Goal: Task Accomplishment & Management: Complete application form

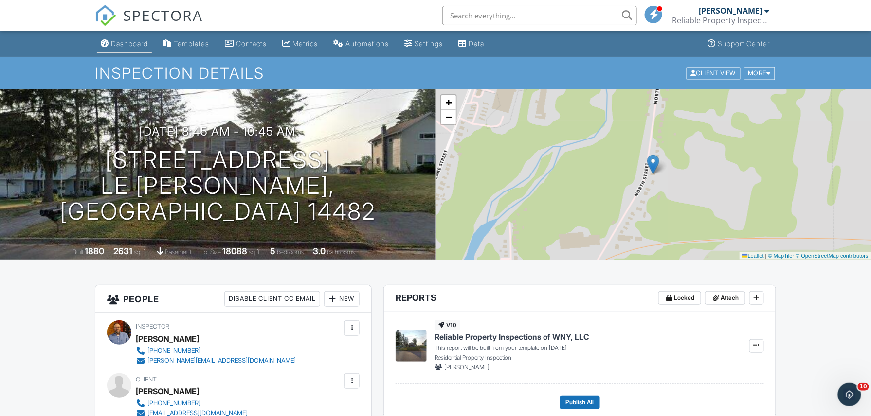
click at [125, 41] on div "Dashboard" at bounding box center [129, 43] width 37 height 8
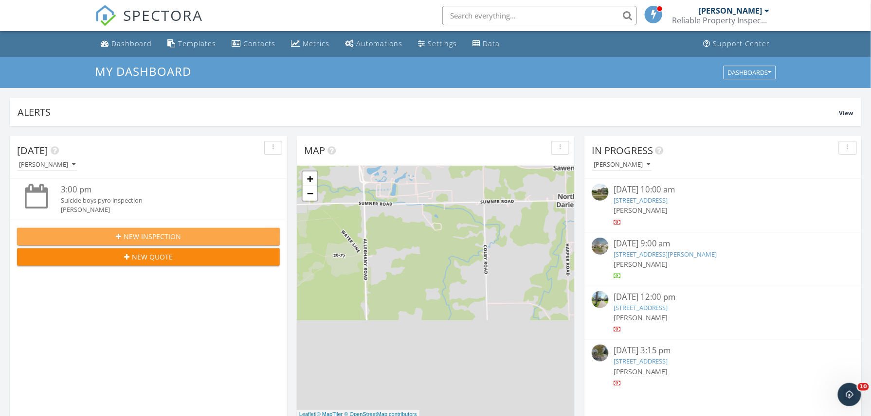
click at [143, 234] on span "New Inspection" at bounding box center [152, 237] width 57 height 10
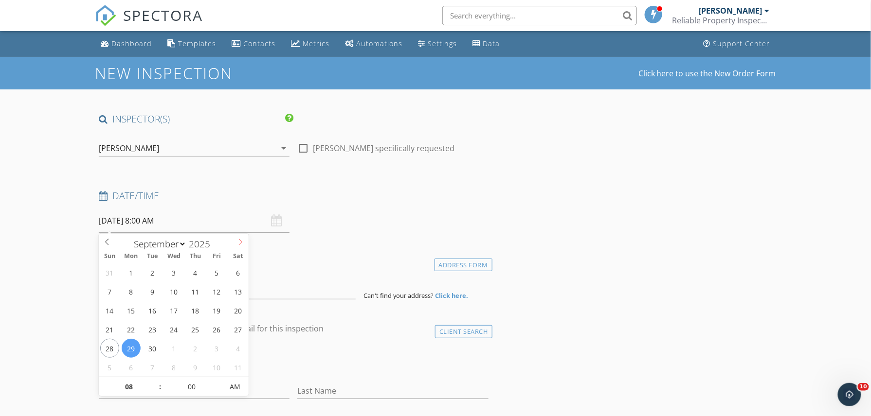
select select "9"
click at [236, 238] on span at bounding box center [240, 241] width 17 height 14
type input "10/22/2025 8:00 AM"
type input "09"
type input "10/22/2025 9:00 AM"
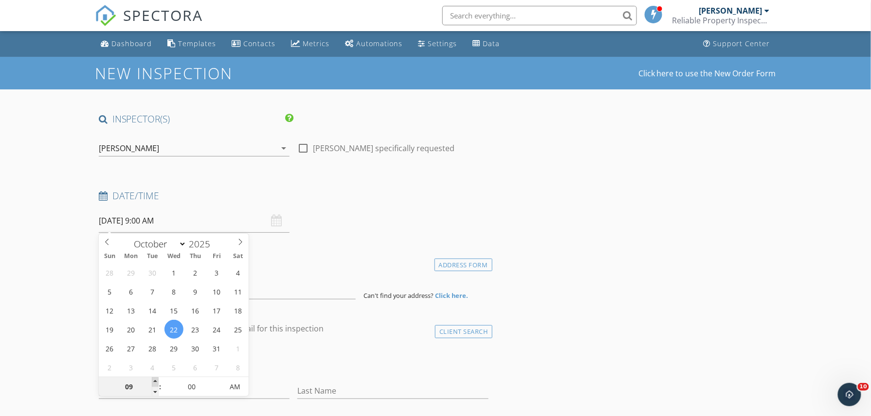
click at [156, 380] on span at bounding box center [155, 383] width 7 height 10
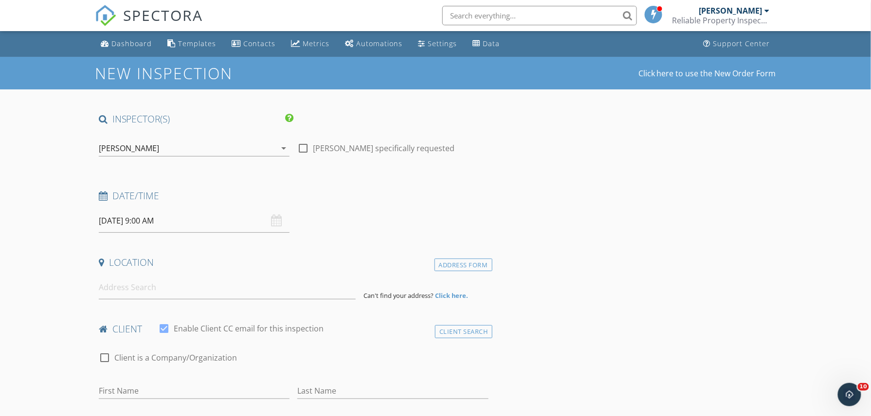
click at [117, 291] on input at bounding box center [227, 288] width 257 height 24
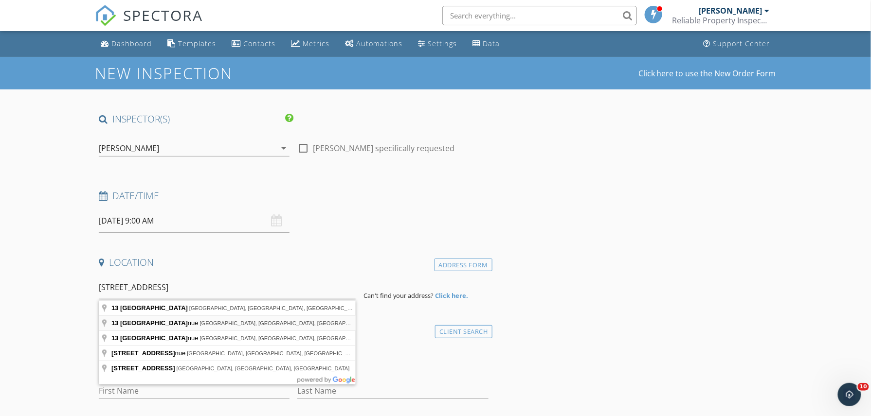
type input "13 Bloomingdale Avenue, Akron, NY, USA"
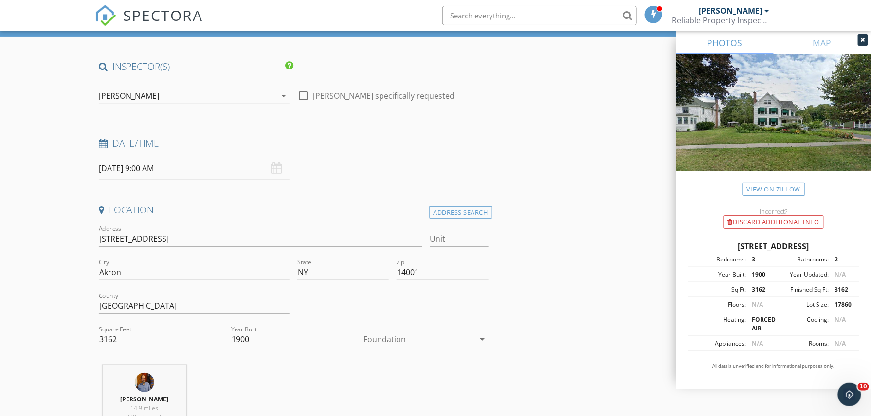
scroll to position [65, 0]
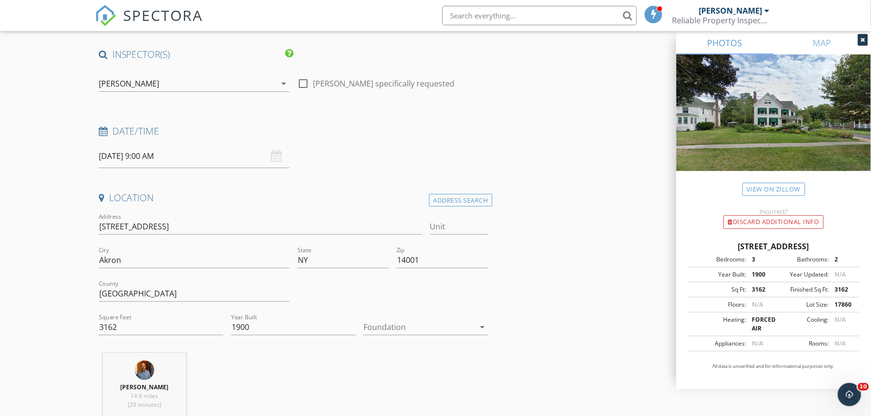
click at [405, 329] on div at bounding box center [418, 328] width 111 height 16
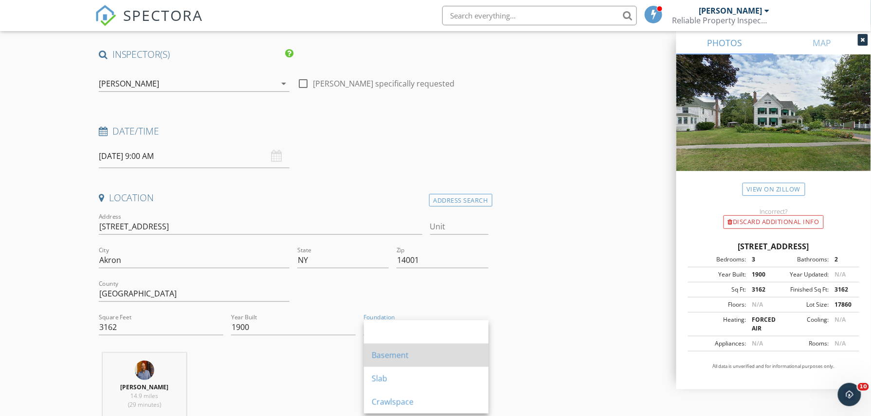
click at [394, 348] on div "Basement" at bounding box center [426, 355] width 109 height 23
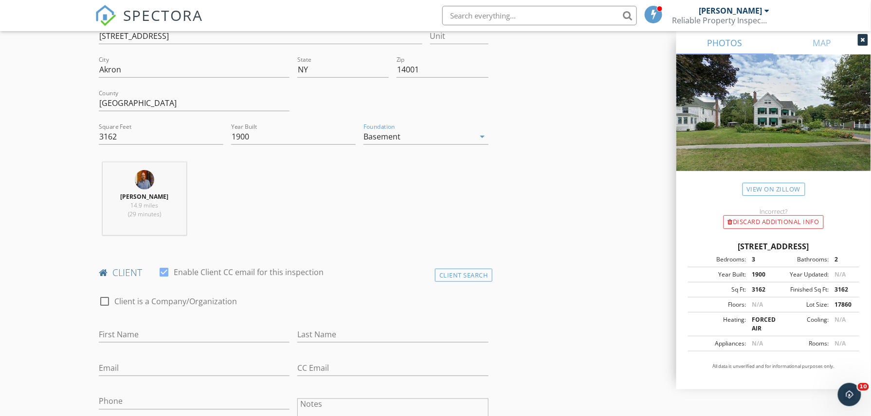
scroll to position [324, 0]
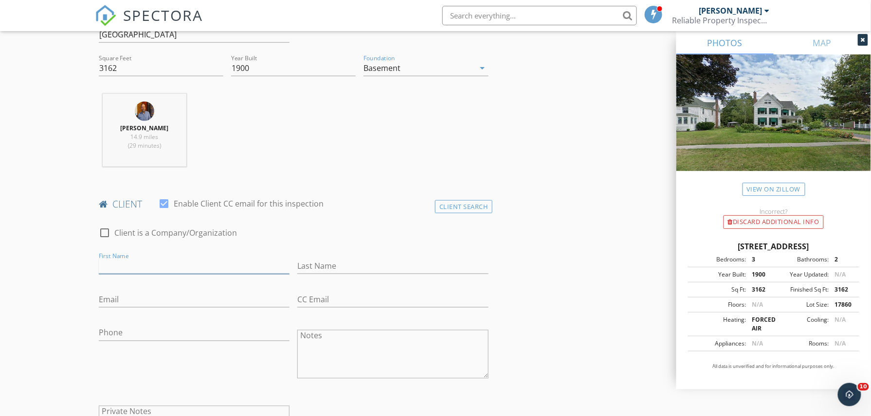
click at [155, 261] on input "First Name" at bounding box center [194, 266] width 191 height 16
type input "Mary Jane"
type input "Shonn"
type input "mjshonn45@gmail.com"
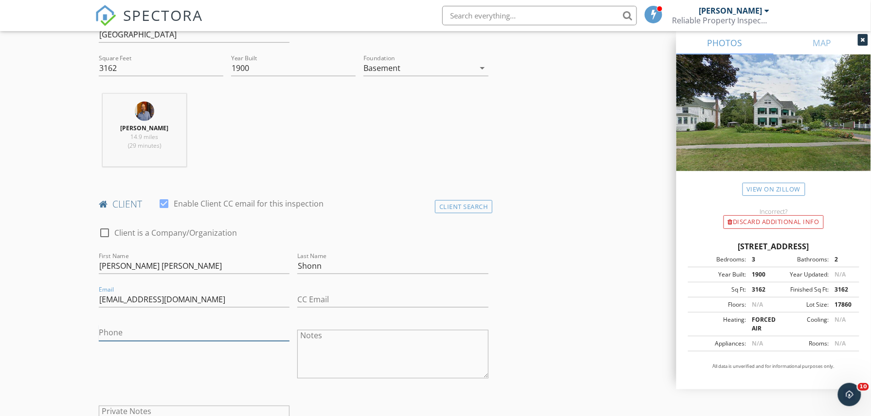
click at [149, 334] on input "Phone" at bounding box center [194, 333] width 191 height 16
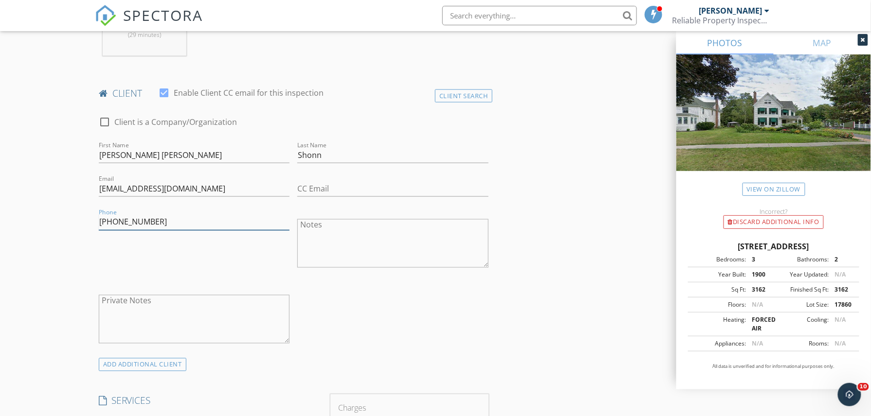
scroll to position [454, 0]
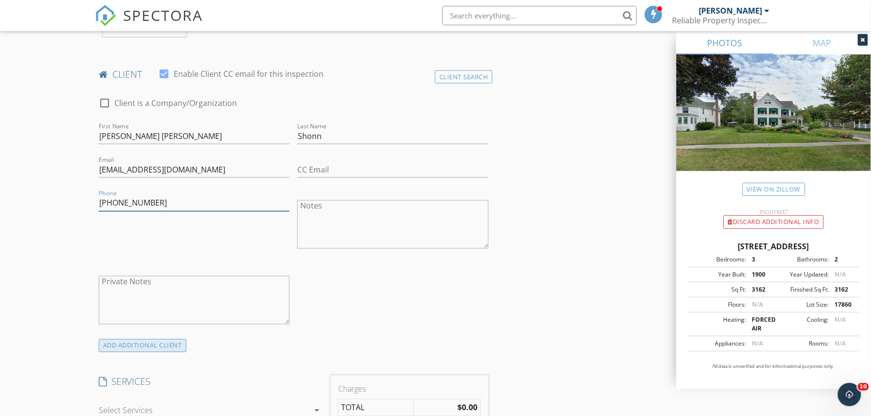
type input "716-308-7882"
click at [164, 349] on div "ADD ADDITIONAL client" at bounding box center [143, 346] width 88 height 13
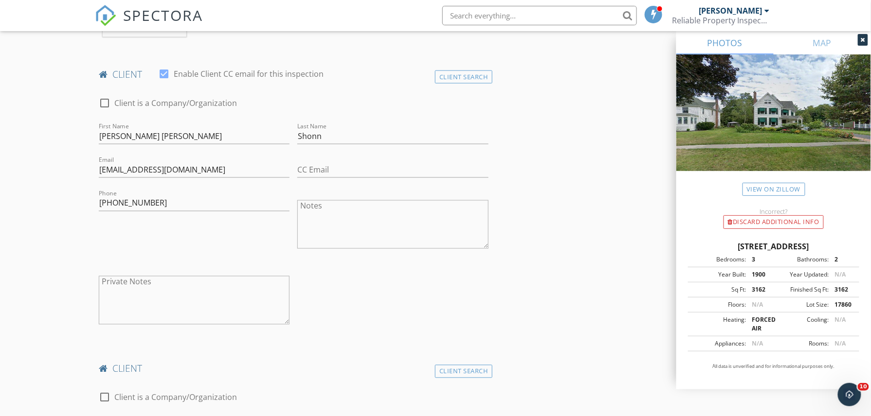
scroll to position [584, 0]
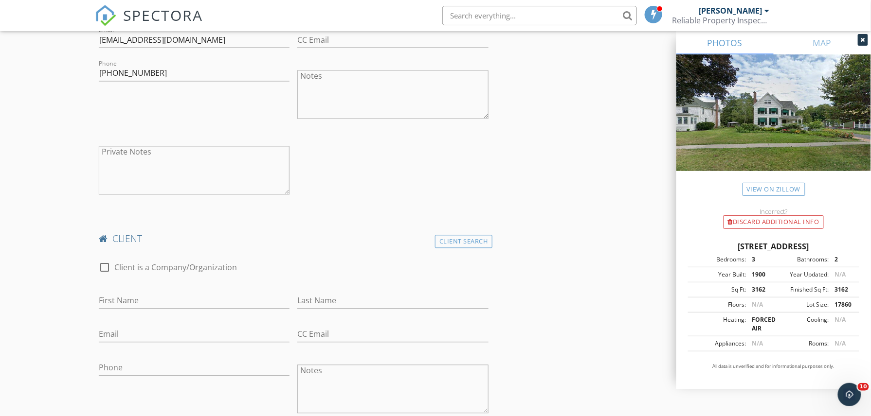
click at [127, 291] on div "First Name" at bounding box center [194, 304] width 191 height 32
click at [125, 304] on input "First Name" at bounding box center [194, 301] width 191 height 16
type input "Don"
type input "Shonn"
type input "ddshonn@gmail.com"
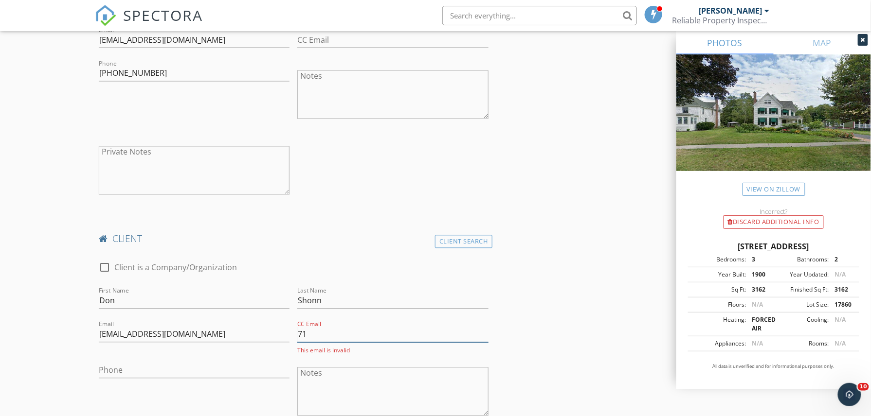
type input "7"
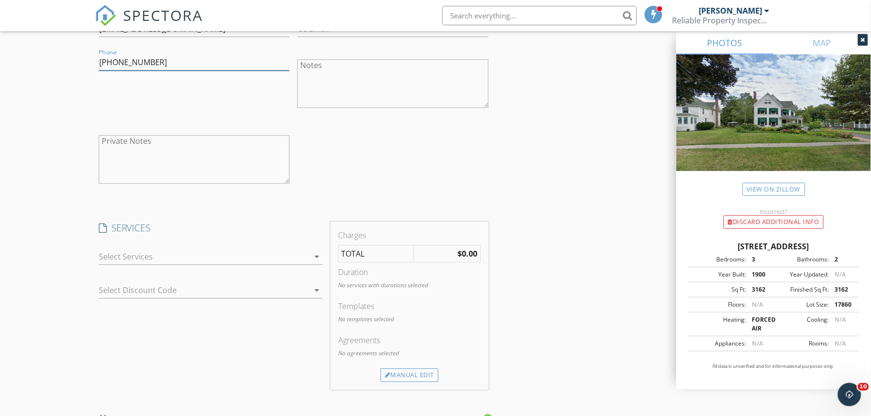
scroll to position [908, 0]
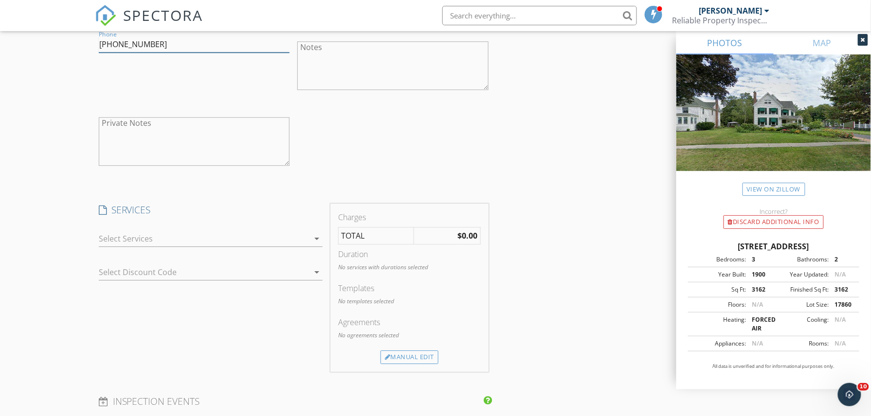
type input "716-228-8703"
click at [129, 233] on div at bounding box center [204, 239] width 210 height 16
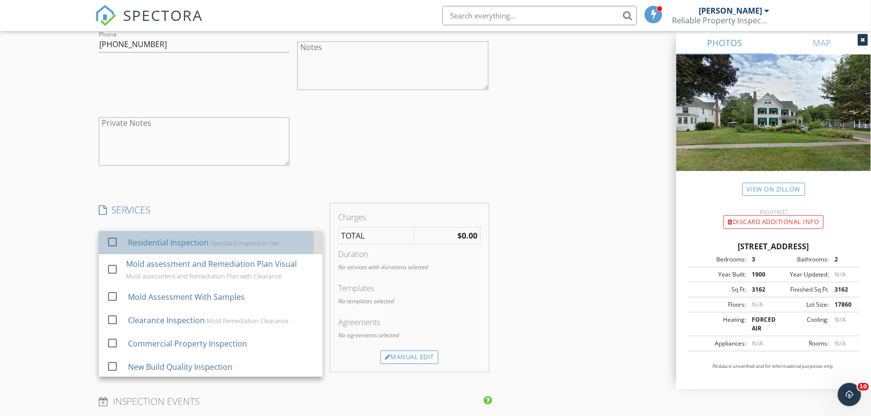
click at [137, 248] on div "Residential Inspection" at bounding box center [168, 243] width 81 height 12
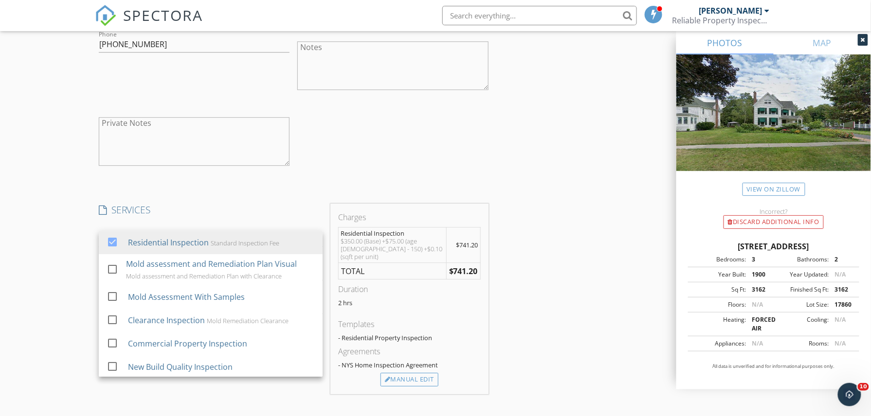
click at [545, 240] on div "INSPECTOR(S) check_box Gregory Podsiadlo PRIMARY Gregory Podsiadlo arrow_drop_d…" at bounding box center [435, 154] width 681 height 1899
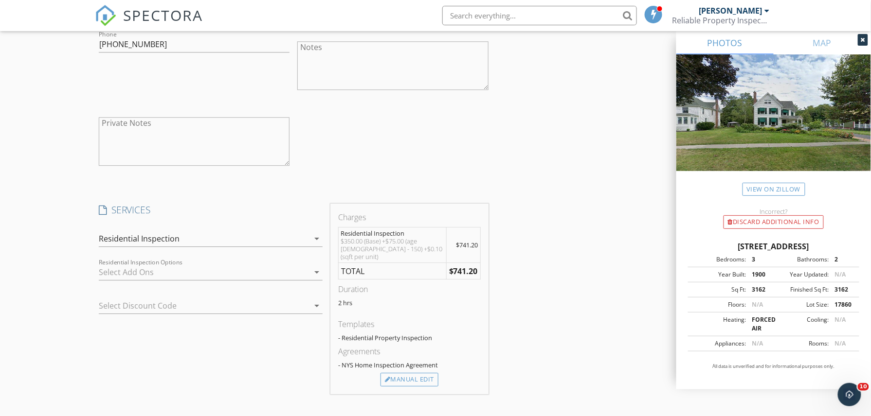
click at [267, 279] on div at bounding box center [204, 273] width 210 height 16
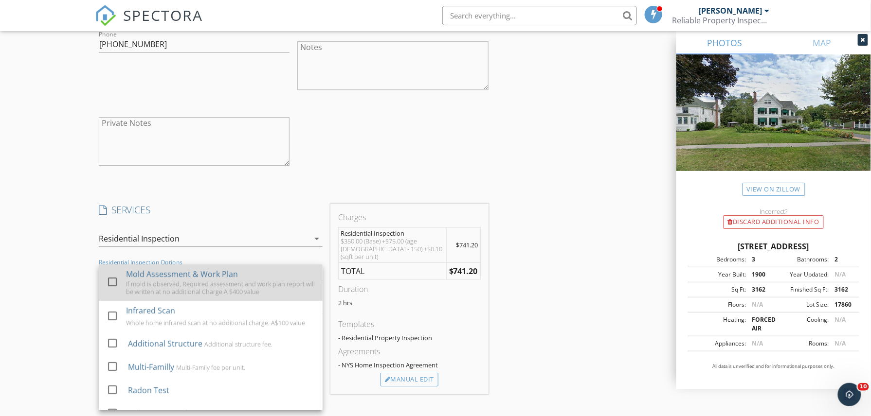
click at [119, 281] on div at bounding box center [112, 282] width 17 height 17
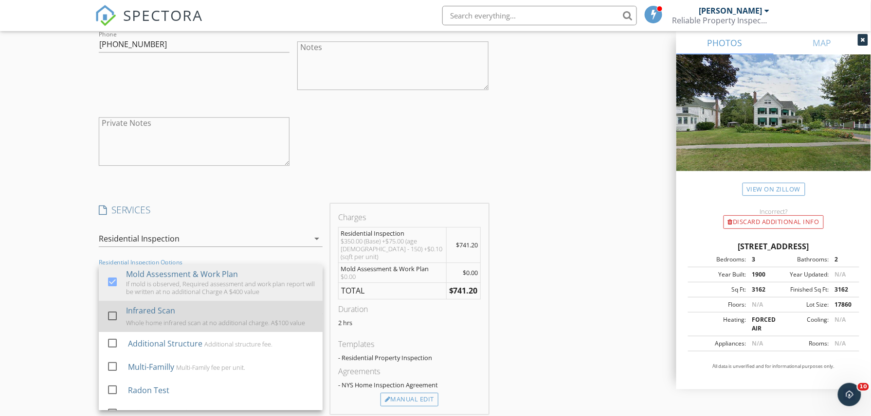
click at [113, 312] on div at bounding box center [112, 316] width 17 height 17
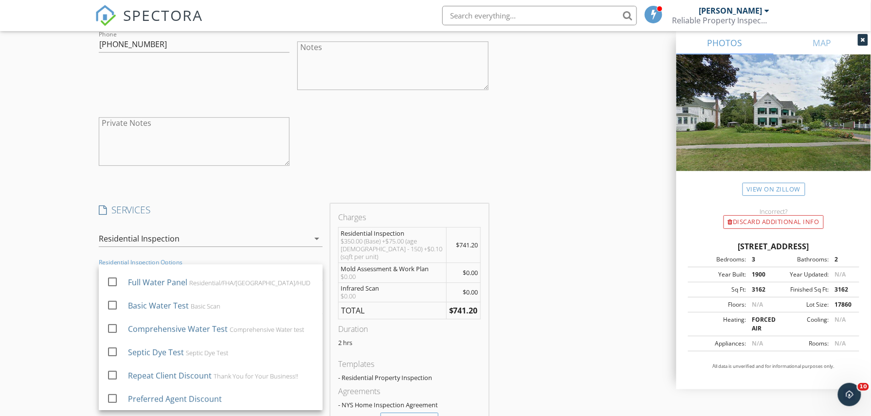
scroll to position [973, 0]
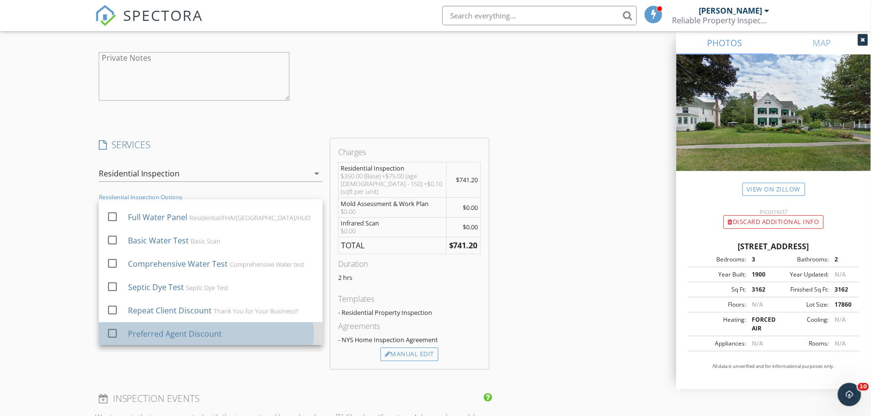
click at [162, 335] on div "Preferred Agent Discount" at bounding box center [175, 334] width 94 height 12
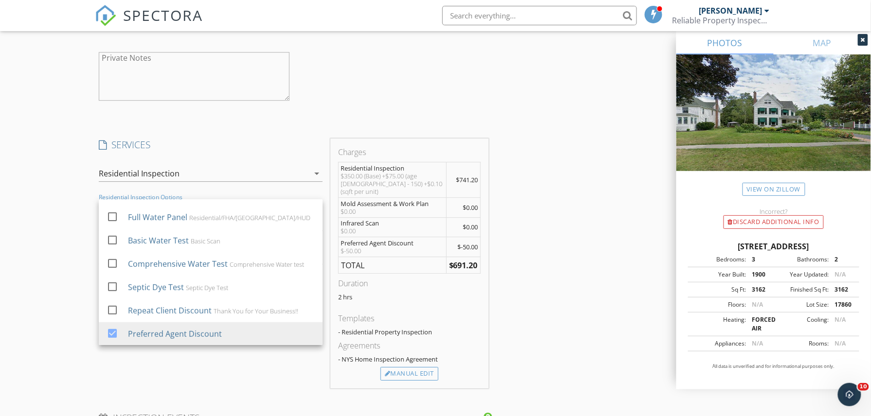
click at [580, 290] on div "INSPECTOR(S) check_box Gregory Podsiadlo PRIMARY Gregory Podsiadlo arrow_drop_d…" at bounding box center [435, 119] width 681 height 1959
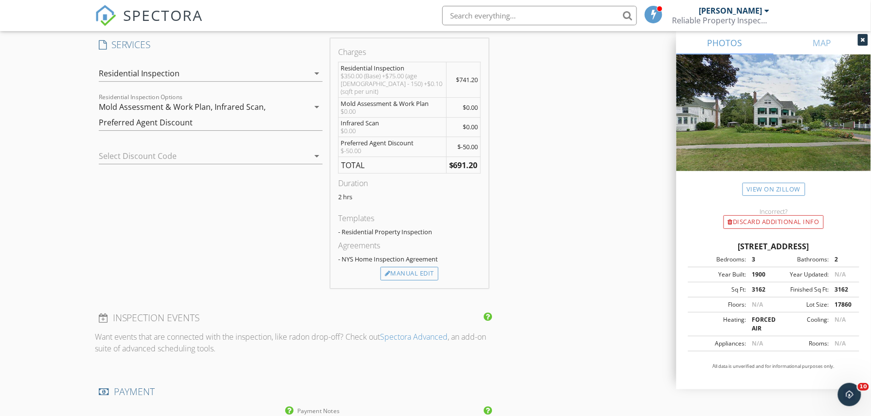
scroll to position [1038, 0]
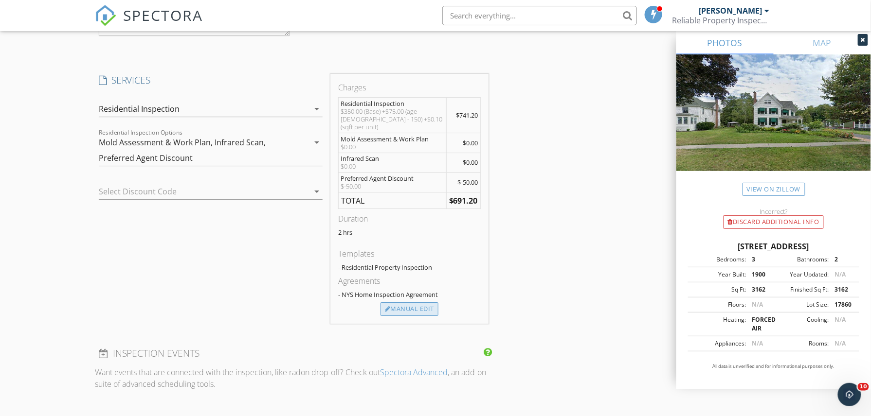
click at [406, 303] on div "Manual Edit" at bounding box center [409, 310] width 58 height 14
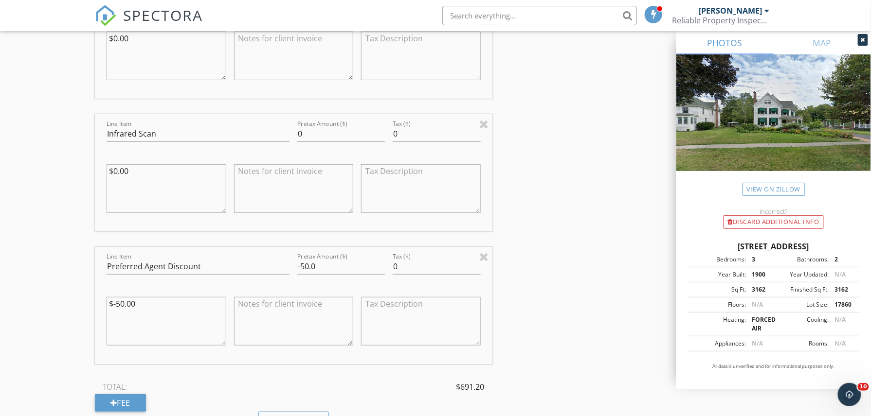
scroll to position [1362, 0]
drag, startPoint x: 316, startPoint y: 265, endPoint x: 298, endPoint y: 262, distance: 17.8
click at [298, 262] on input "-50.0" at bounding box center [341, 264] width 88 height 16
type input "-75.00"
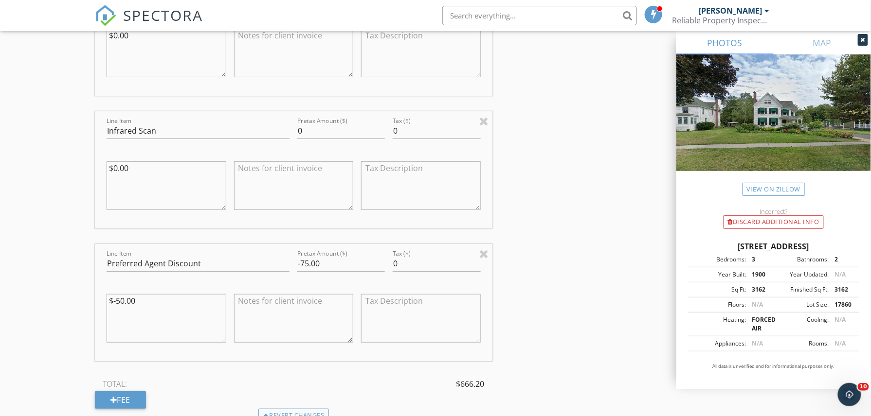
drag, startPoint x: 141, startPoint y: 306, endPoint x: 78, endPoint y: 300, distance: 63.0
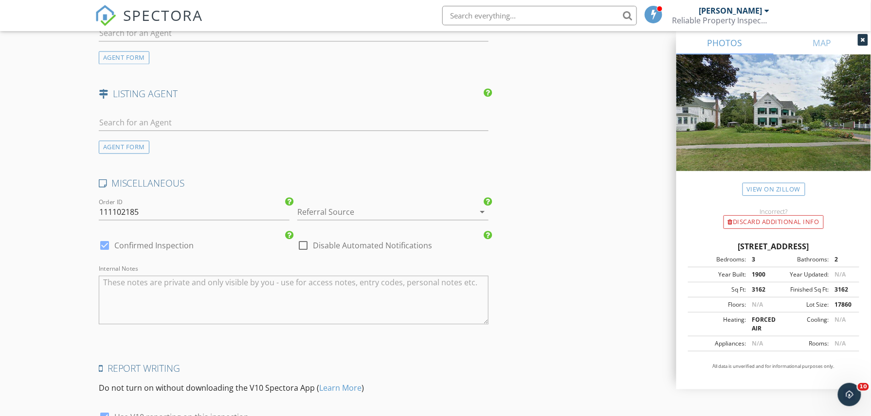
scroll to position [2105, 0]
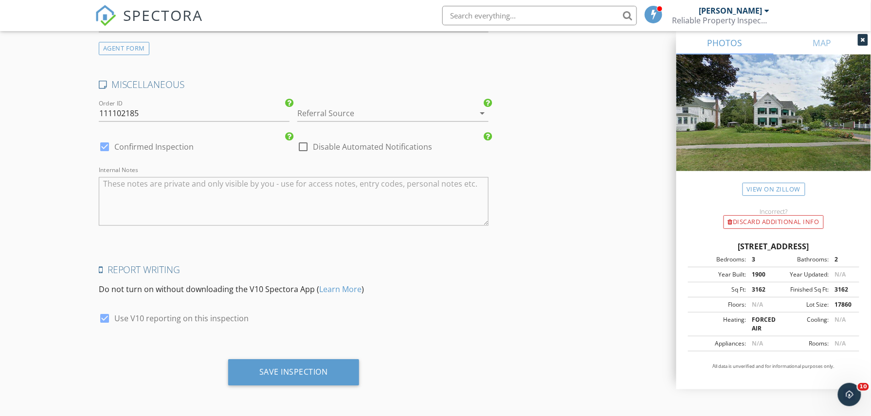
click at [428, 113] on div at bounding box center [378, 114] width 163 height 16
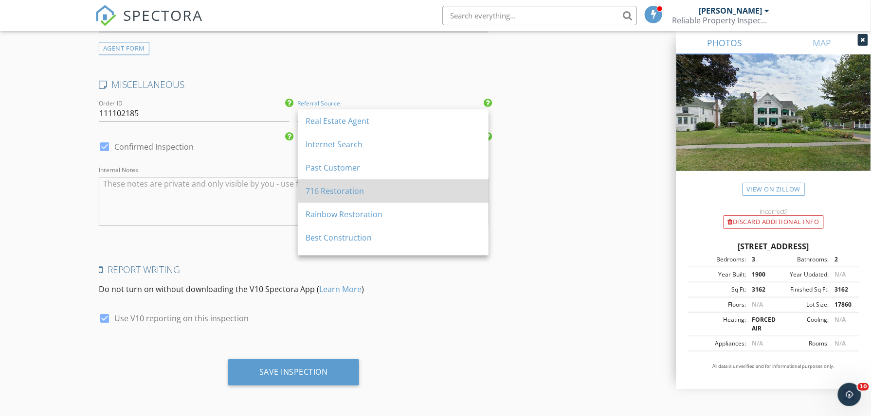
scroll to position [18, 0]
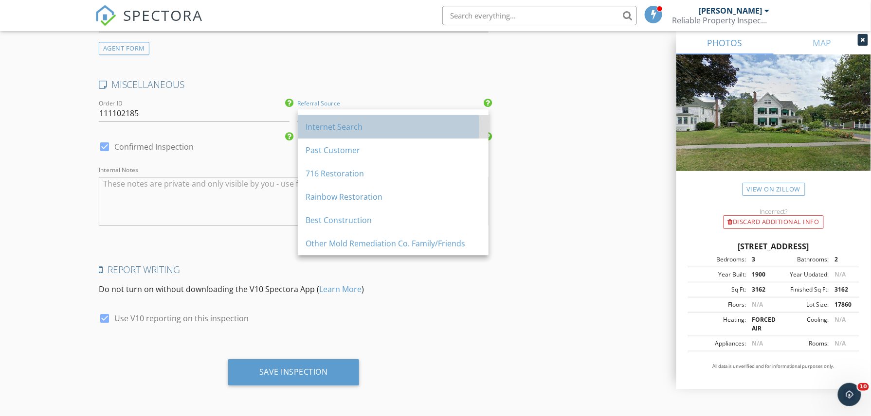
click at [373, 126] on div "Internet Search" at bounding box center [393, 127] width 175 height 12
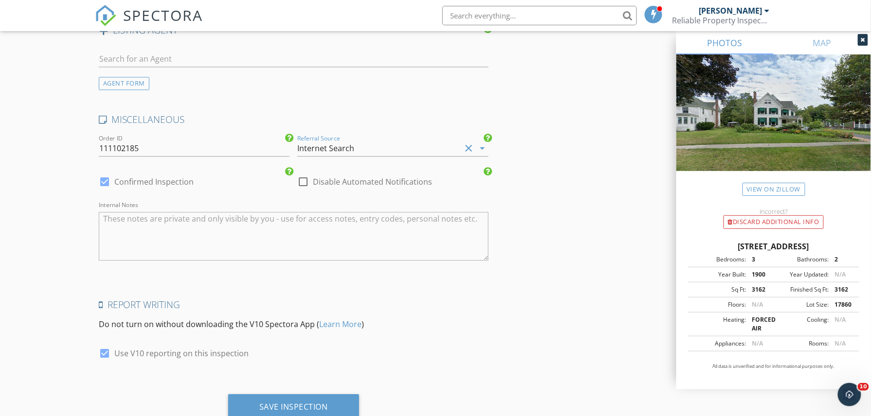
scroll to position [2105, 0]
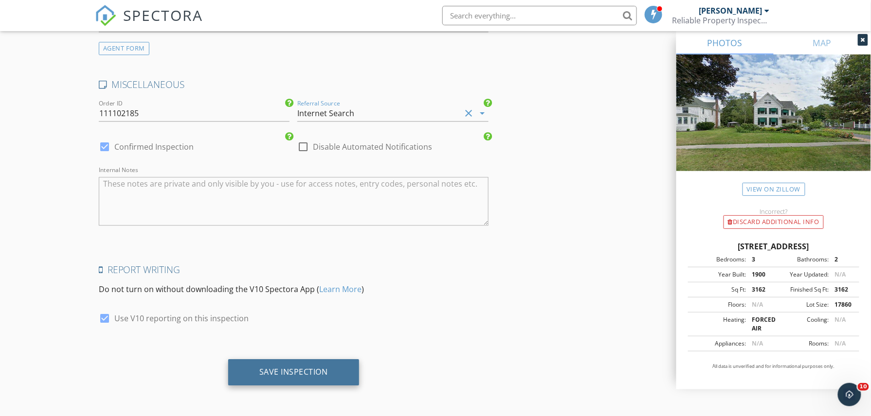
click at [351, 364] on div "Save Inspection" at bounding box center [293, 373] width 131 height 26
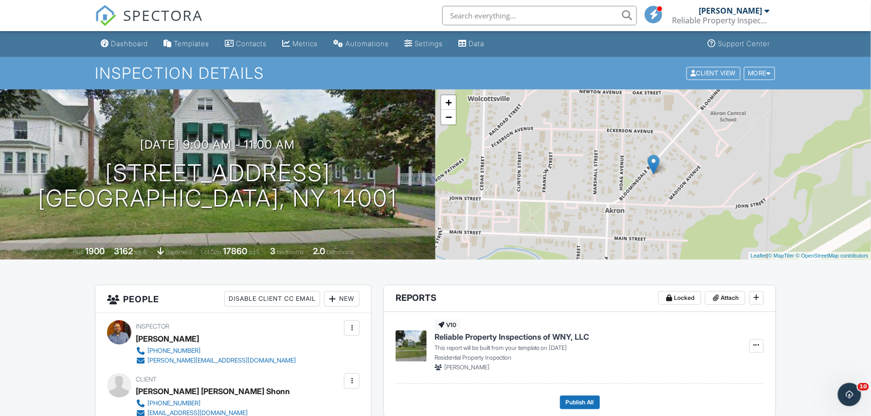
click at [129, 31] on div "SPECTORA" at bounding box center [149, 15] width 108 height 31
click at [129, 43] on div "Dashboard" at bounding box center [129, 43] width 37 height 8
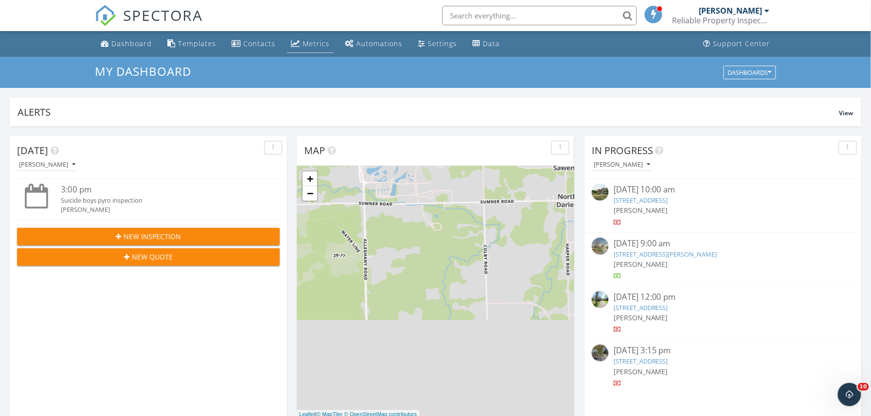
click at [306, 38] on link "Metrics" at bounding box center [310, 44] width 46 height 18
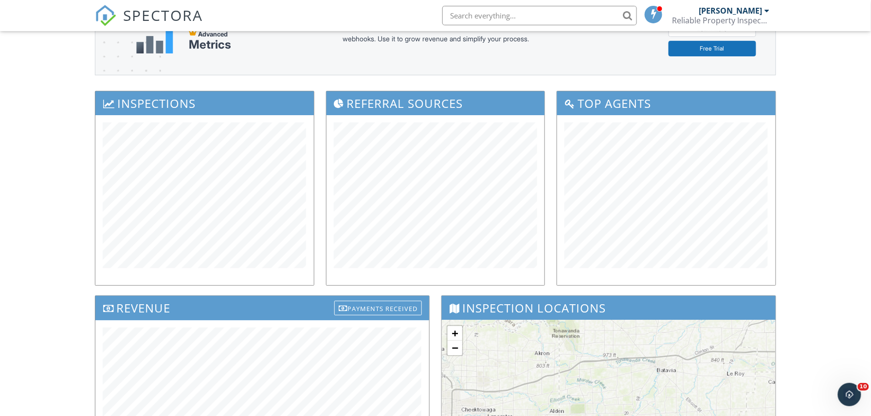
scroll to position [129, 0]
